Goal: Book appointment/travel/reservation

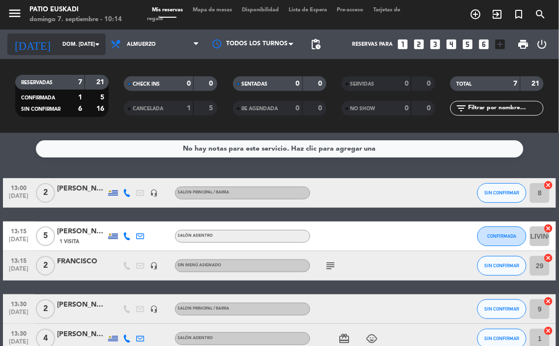
click at [97, 40] on icon "arrow_drop_down" at bounding box center [97, 44] width 12 height 12
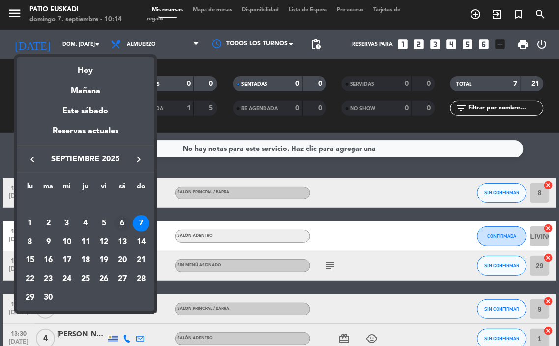
click at [123, 223] on div "6" at bounding box center [122, 223] width 17 height 17
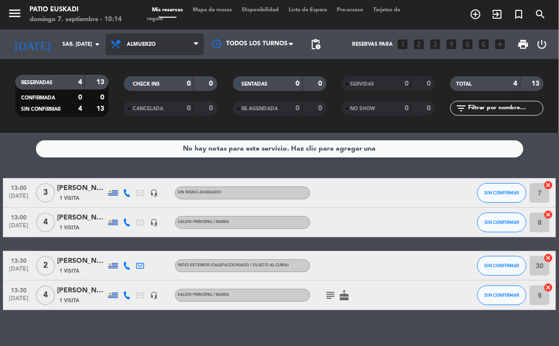
click at [193, 44] on span "Almuerzo" at bounding box center [155, 44] width 98 height 22
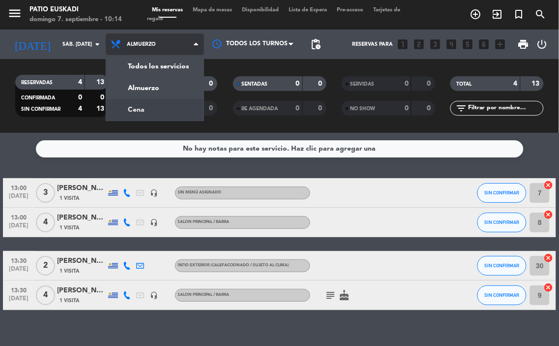
click at [169, 112] on div "menu Patio Euskadi [PERSON_NAME] 7. septiembre - 10:14 Mis reservas Mapa de mes…" at bounding box center [279, 66] width 559 height 133
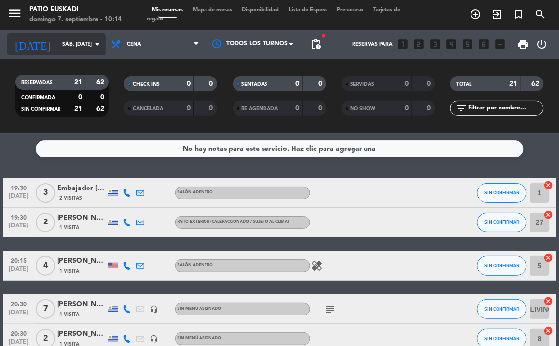
click at [99, 43] on icon "arrow_drop_down" at bounding box center [97, 44] width 12 height 12
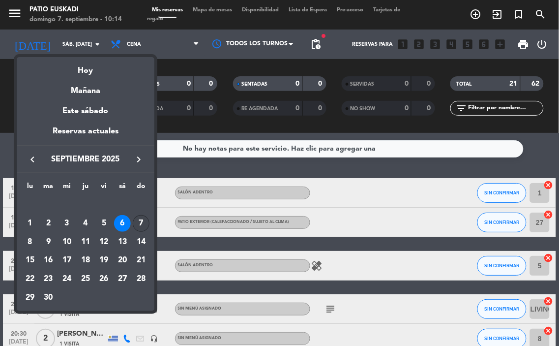
click at [143, 223] on div "7" at bounding box center [141, 223] width 17 height 17
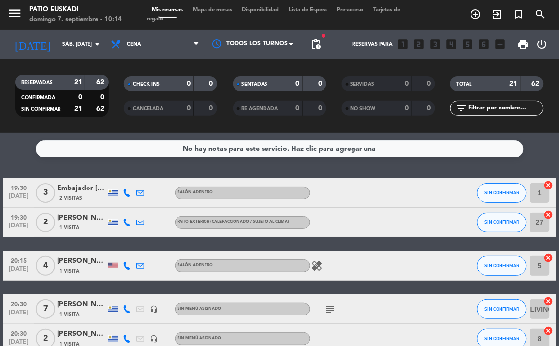
type input "dom. [DATE]"
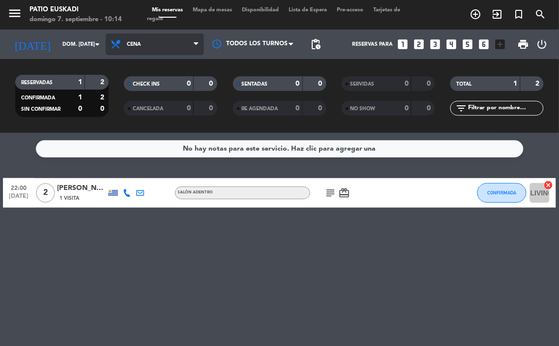
drag, startPoint x: 193, startPoint y: 43, endPoint x: 191, endPoint y: 48, distance: 5.5
click at [192, 43] on span "Cena" at bounding box center [155, 44] width 98 height 22
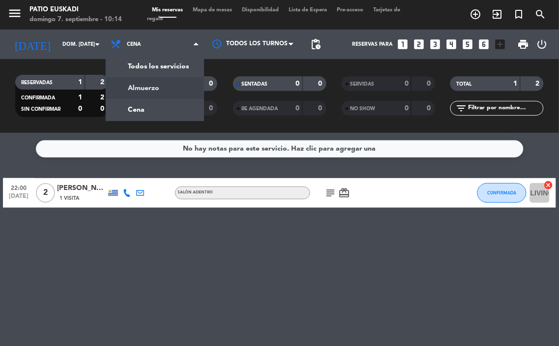
click at [180, 89] on div "menu Patio Euskadi [PERSON_NAME] 7. septiembre - 10:14 Mis reservas Mapa de mes…" at bounding box center [279, 66] width 559 height 133
